Goal: Transaction & Acquisition: Download file/media

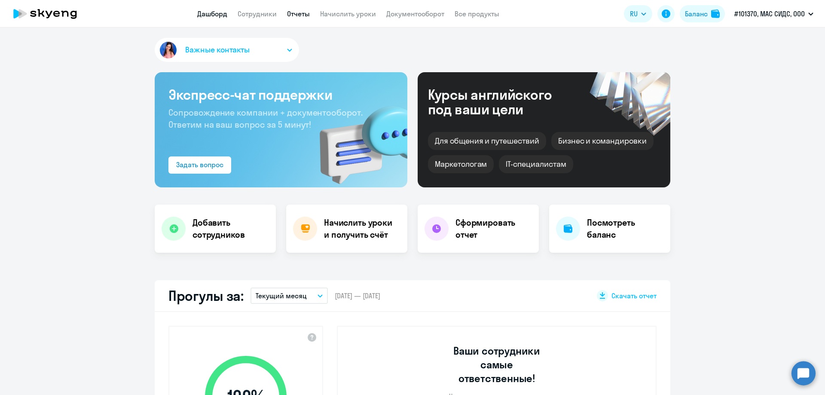
click at [300, 15] on link "Отчеты" at bounding box center [298, 13] width 23 height 9
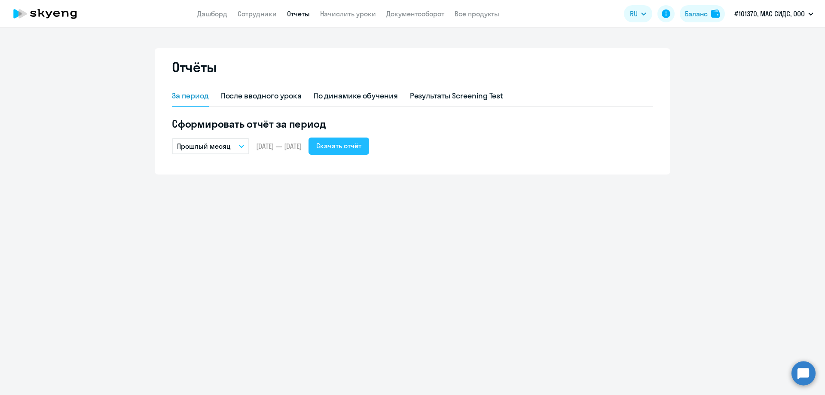
click at [343, 144] on div "Скачать отчёт" at bounding box center [338, 145] width 45 height 10
click at [754, 42] on li "ССЦ СЕЛЕГРА, МАС СИДС, ООО" at bounding box center [766, 39] width 102 height 21
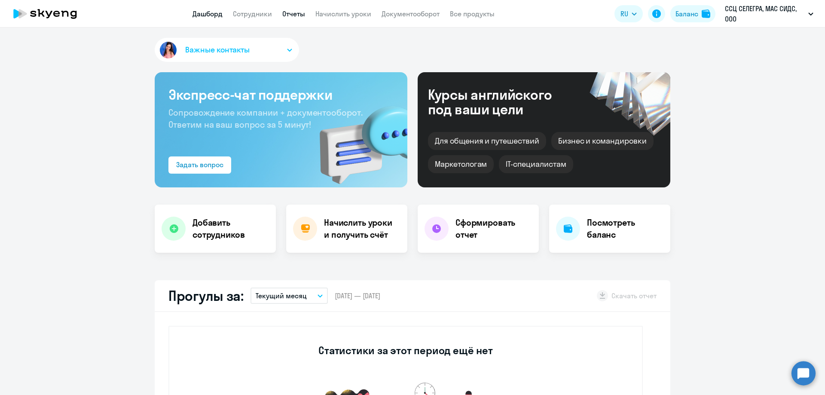
click at [288, 12] on link "Отчеты" at bounding box center [293, 13] width 23 height 9
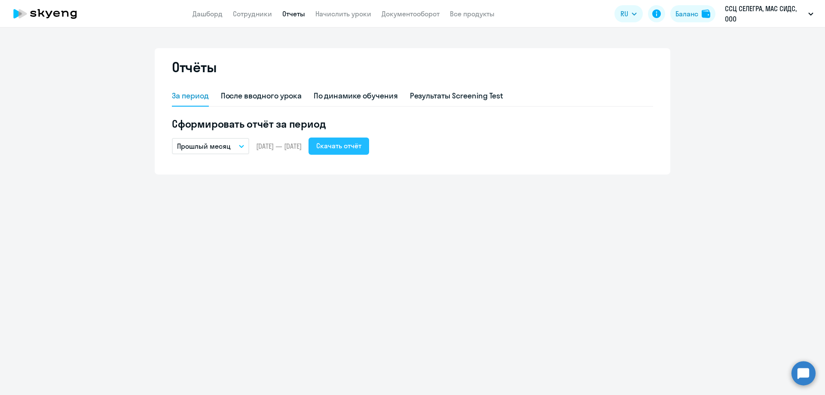
click at [361, 149] on div "Скачать отчёт" at bounding box center [338, 145] width 45 height 10
